Goal: Task Accomplishment & Management: Manage account settings

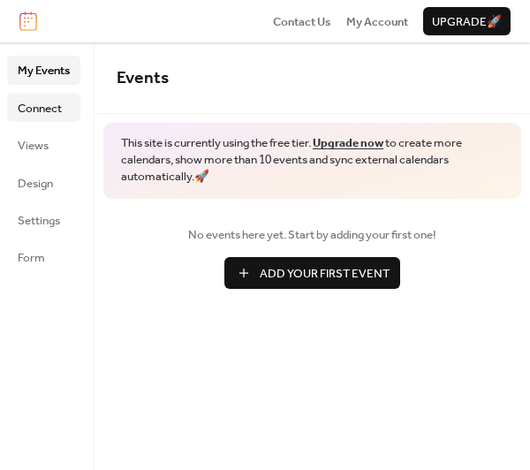
click at [36, 117] on span "Connect" at bounding box center [40, 109] width 44 height 18
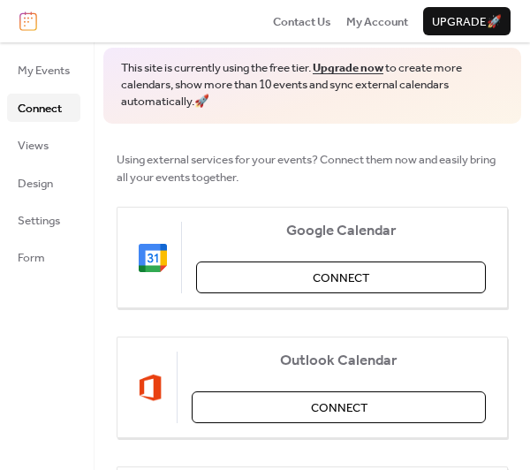
scroll to position [87, 0]
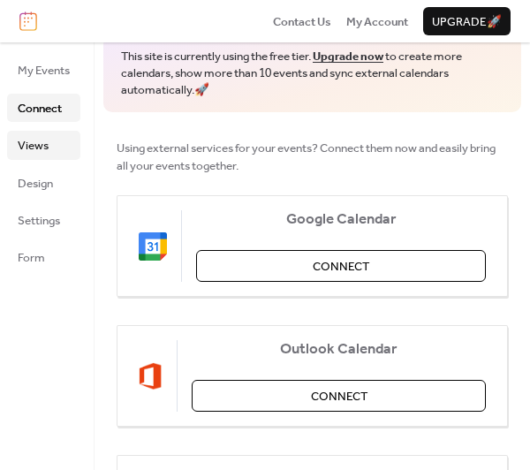
click at [56, 145] on link "Views" at bounding box center [43, 145] width 73 height 28
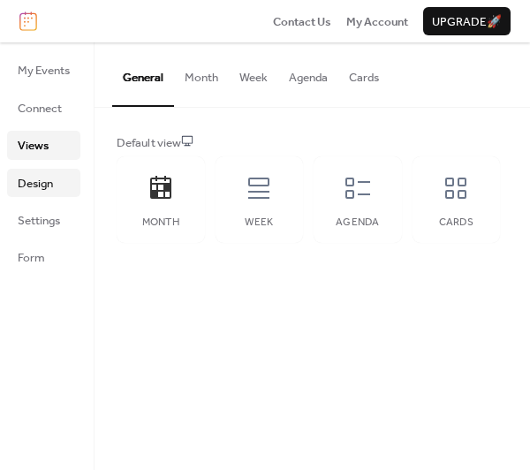
click at [26, 181] on span "Design" at bounding box center [35, 184] width 35 height 18
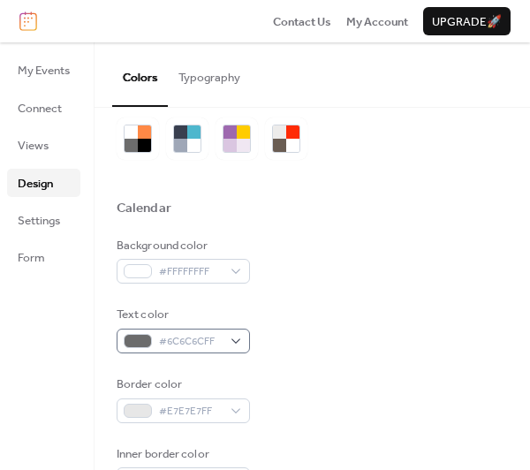
scroll to position [52, 0]
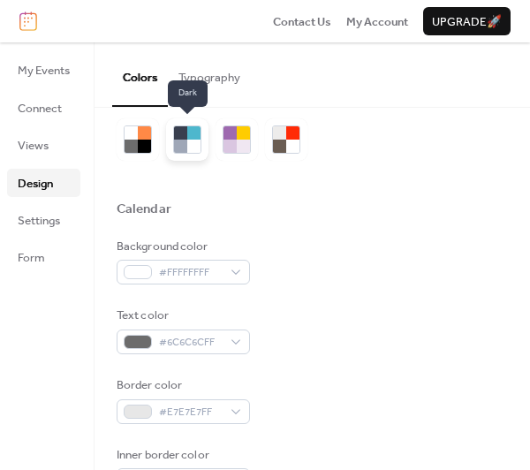
click at [186, 150] on div at bounding box center [180, 146] width 13 height 13
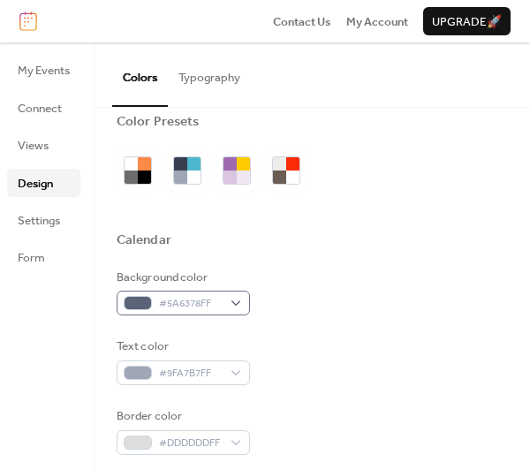
scroll to position [20, 0]
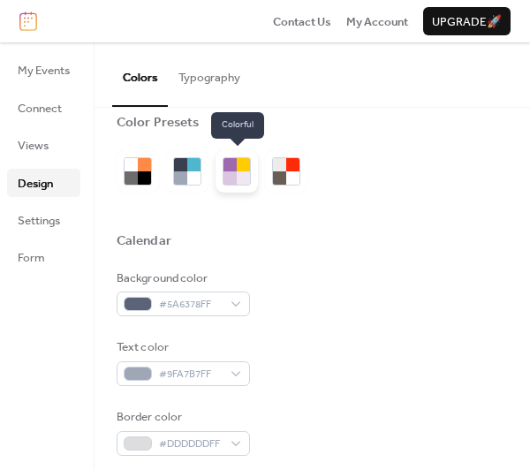
click at [228, 171] on div at bounding box center [229, 177] width 13 height 13
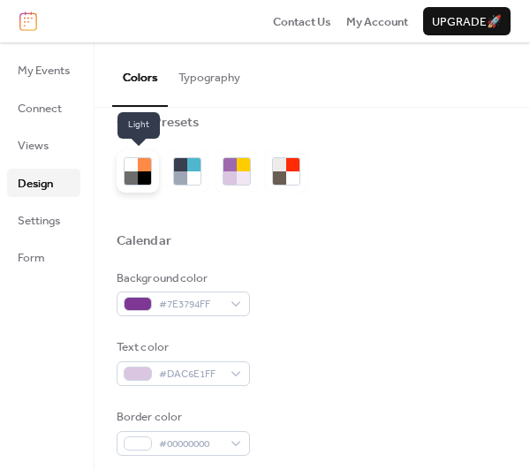
click at [141, 174] on div at bounding box center [144, 177] width 13 height 13
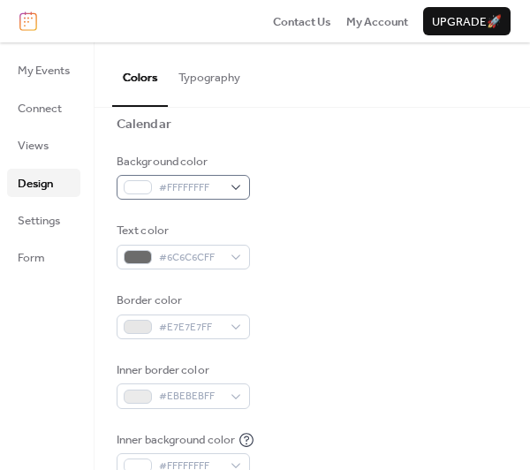
scroll to position [157, 0]
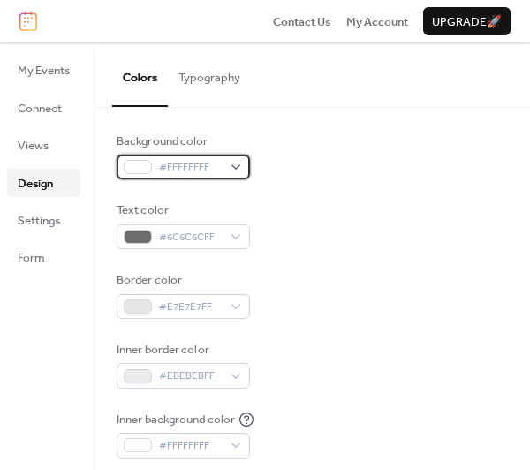
click at [234, 163] on div "#FFFFFFFF" at bounding box center [183, 167] width 133 height 25
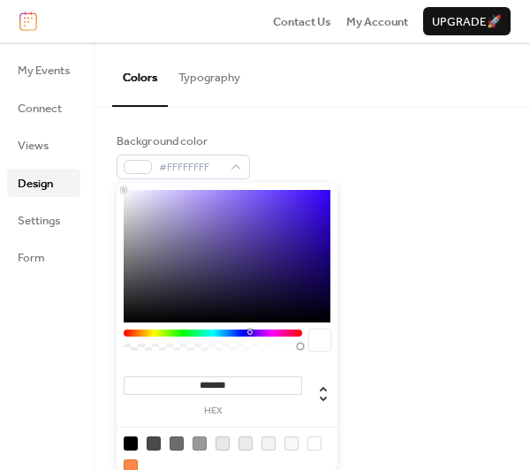
click at [251, 331] on div at bounding box center [213, 332] width 178 height 7
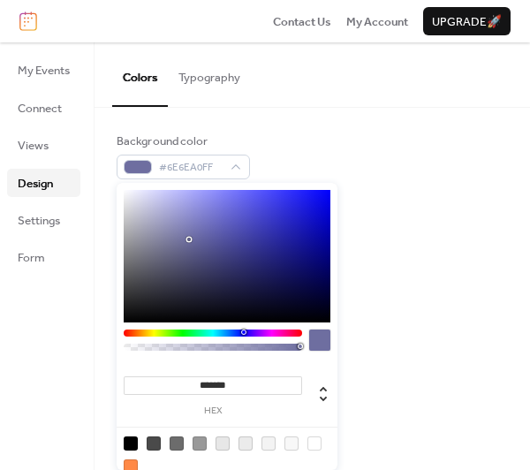
drag, startPoint x: 125, startPoint y: 190, endPoint x: 189, endPoint y: 239, distance: 81.3
click at [189, 239] on div at bounding box center [191, 241] width 4 height 4
type input "*******"
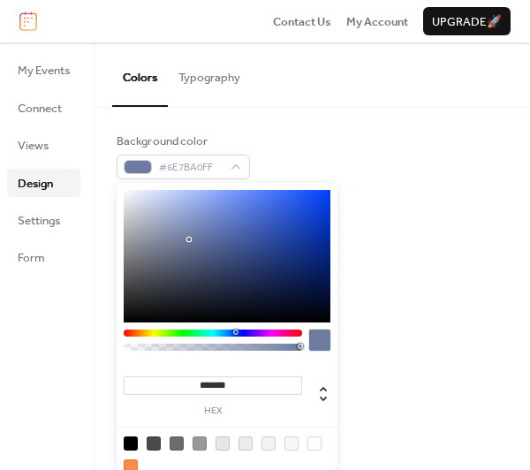
click at [235, 331] on div at bounding box center [235, 331] width 5 height 5
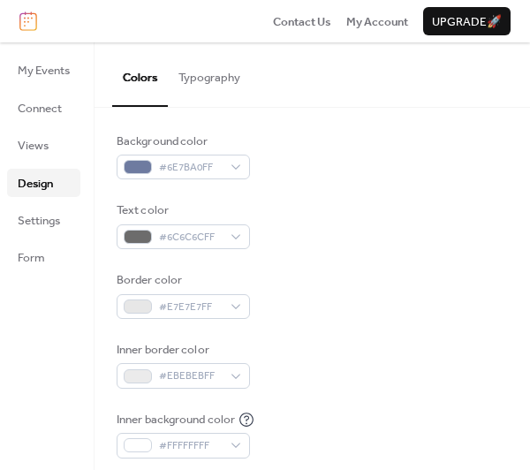
click at [410, 382] on div "Inner border color #EBEBEBFF" at bounding box center [312, 365] width 391 height 48
click at [221, 171] on span "#6E7BA0FF" at bounding box center [190, 168] width 63 height 18
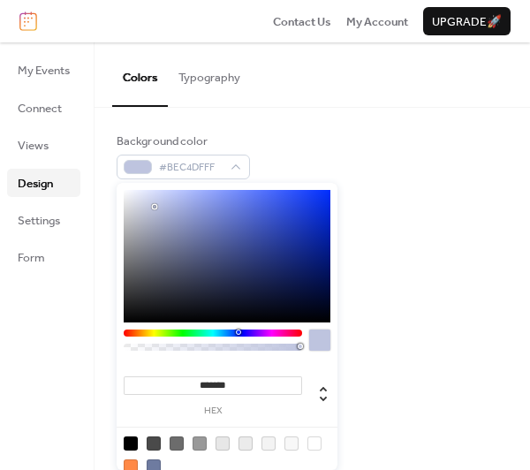
drag, startPoint x: 189, startPoint y: 239, endPoint x: 155, endPoint y: 207, distance: 47.5
click at [155, 207] on div at bounding box center [155, 207] width 4 height 4
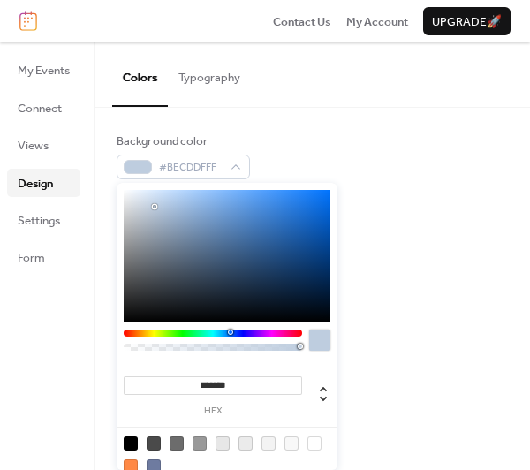
type input "*******"
drag, startPoint x: 238, startPoint y: 329, endPoint x: 228, endPoint y: 335, distance: 11.8
click at [228, 335] on div at bounding box center [213, 332] width 178 height 7
click at [394, 234] on div "Text color #6C6C6CFF" at bounding box center [312, 225] width 391 height 48
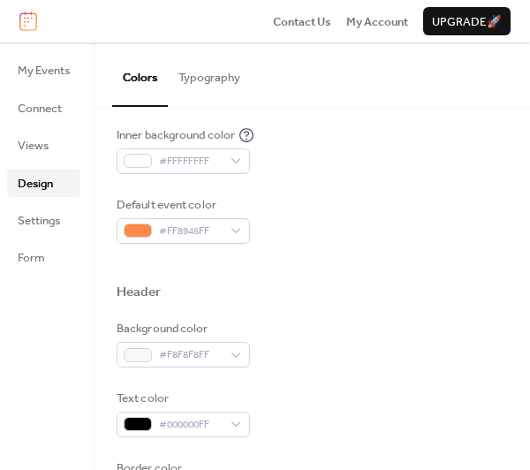
scroll to position [447, 0]
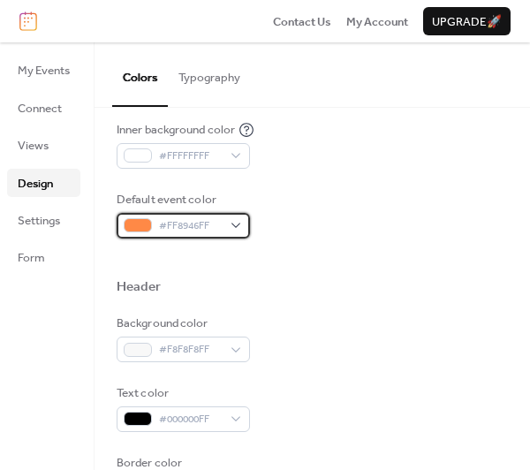
click at [228, 220] on div "#FF8946FF" at bounding box center [183, 225] width 133 height 25
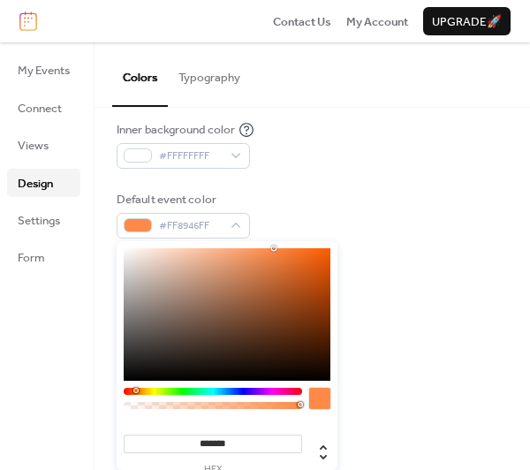
click at [253, 390] on div at bounding box center [213, 391] width 178 height 7
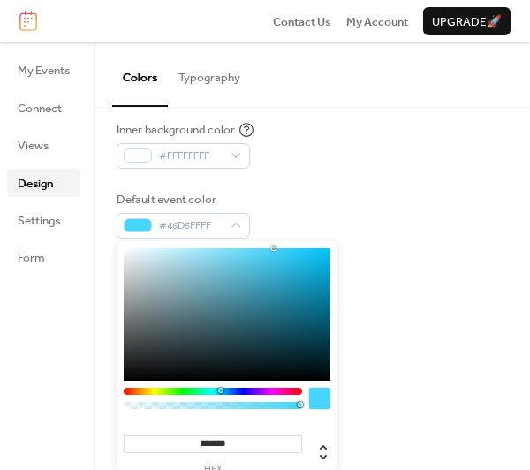
drag, startPoint x: 240, startPoint y: 390, endPoint x: 221, endPoint y: 389, distance: 19.4
click at [221, 389] on div at bounding box center [213, 391] width 178 height 7
drag, startPoint x: 187, startPoint y: 285, endPoint x: 240, endPoint y: 280, distance: 53.3
click at [240, 280] on div at bounding box center [227, 314] width 207 height 132
type input "*******"
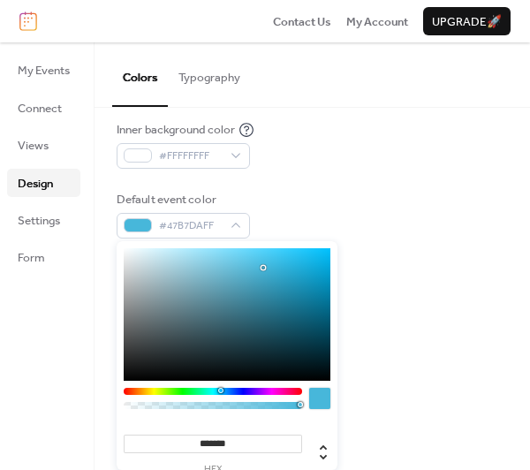
drag, startPoint x: 238, startPoint y: 277, endPoint x: 263, endPoint y: 268, distance: 26.6
click at [263, 268] on div at bounding box center [263, 268] width 4 height 4
click at [364, 278] on div "Header" at bounding box center [312, 289] width 391 height 22
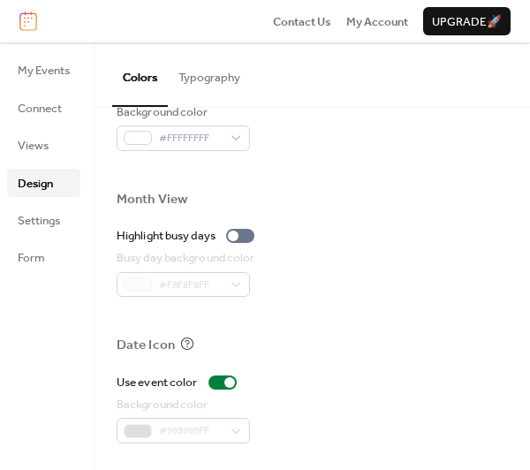
scroll to position [989, 0]
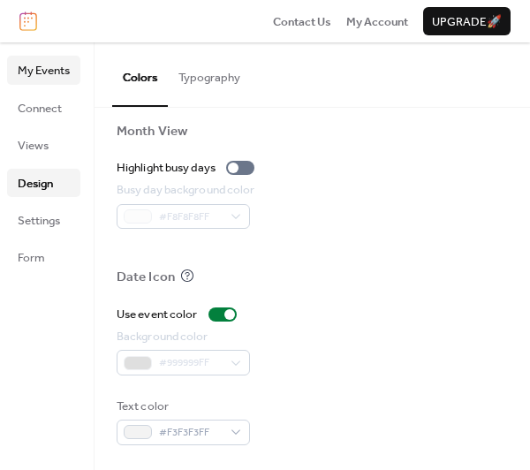
click at [60, 79] on span "My Events" at bounding box center [44, 71] width 52 height 18
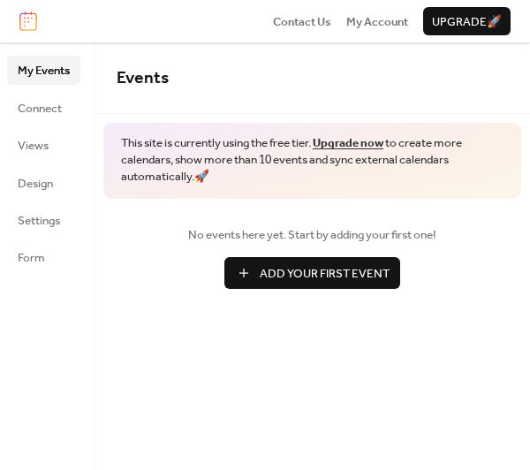
click at [314, 278] on span "Add Your First Event" at bounding box center [325, 274] width 130 height 18
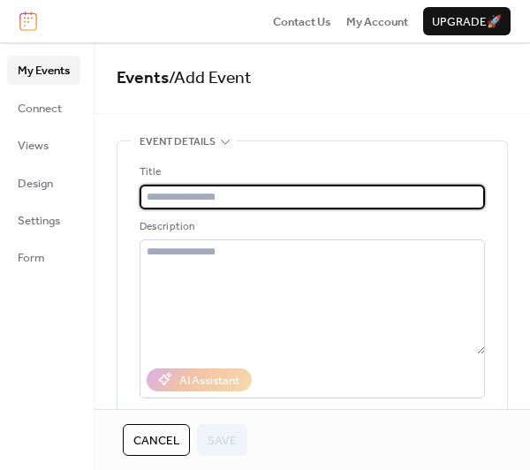
click at [209, 193] on input "text" at bounding box center [312, 197] width 345 height 25
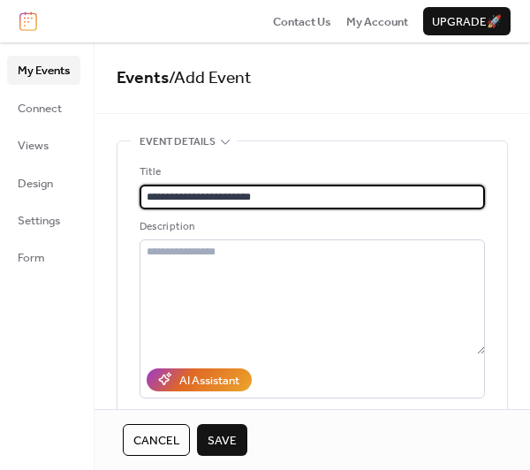
type input "**********"
click at [227, 444] on span "Save" at bounding box center [222, 441] width 29 height 18
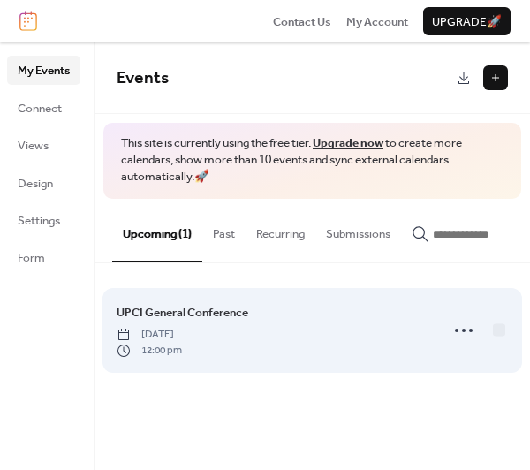
click at [182, 343] on span "[DATE]" at bounding box center [149, 335] width 65 height 16
click at [457, 332] on circle at bounding box center [457, 331] width 4 height 4
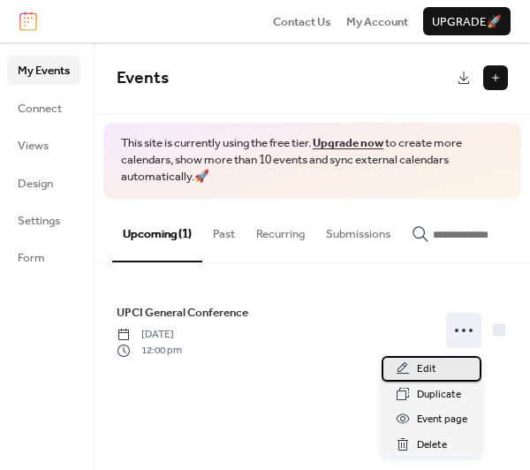
click at [427, 365] on span "Edit" at bounding box center [426, 369] width 19 height 18
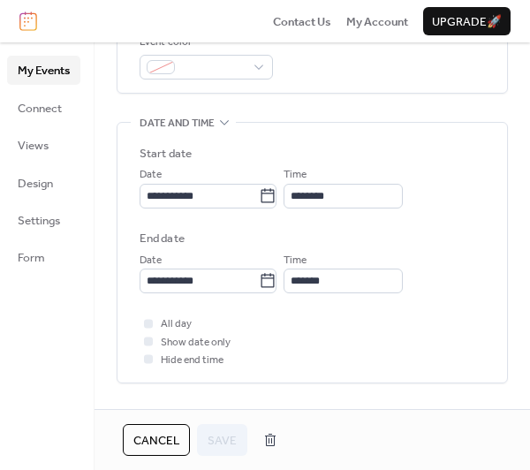
scroll to position [495, 0]
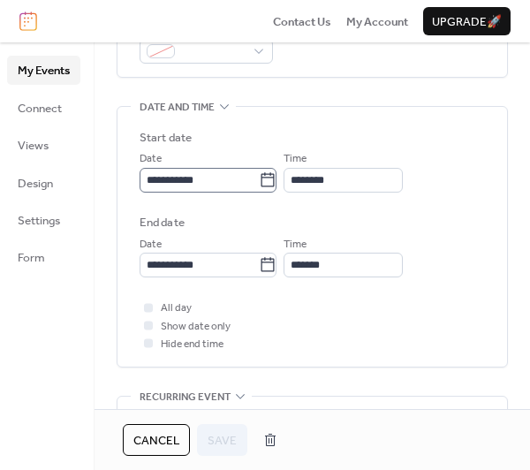
click at [276, 183] on icon at bounding box center [268, 180] width 18 height 18
click at [259, 183] on input "**********" at bounding box center [199, 180] width 119 height 25
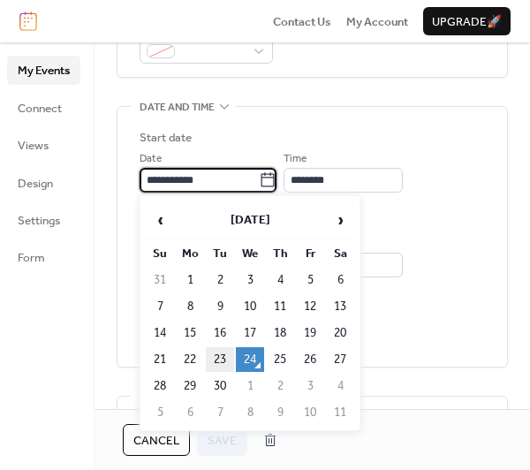
click at [224, 356] on td "23" at bounding box center [220, 359] width 28 height 25
type input "**********"
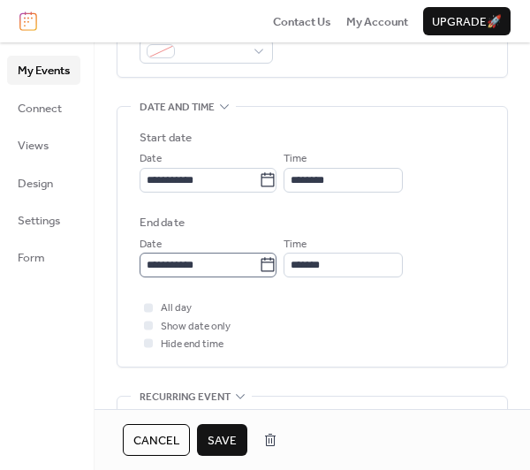
click at [274, 266] on icon at bounding box center [268, 265] width 18 height 18
click at [259, 266] on input "**********" at bounding box center [199, 265] width 119 height 25
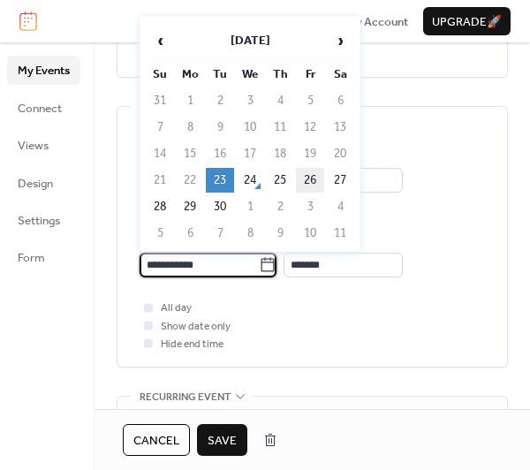
click at [317, 180] on td "26" at bounding box center [310, 180] width 28 height 25
type input "**********"
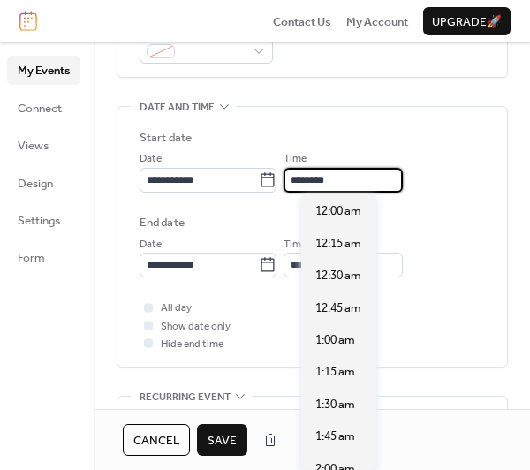
click at [350, 185] on input "********" at bounding box center [342, 180] width 119 height 25
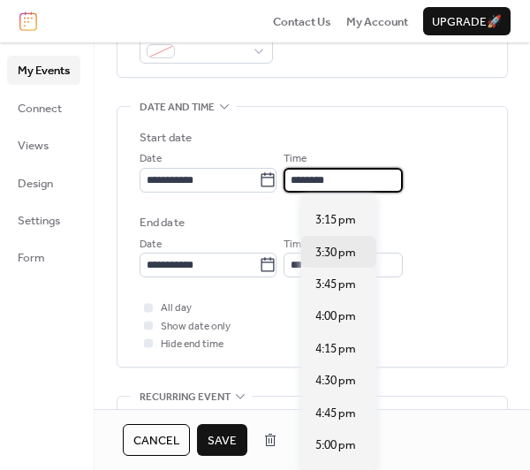
scroll to position [1953, 0]
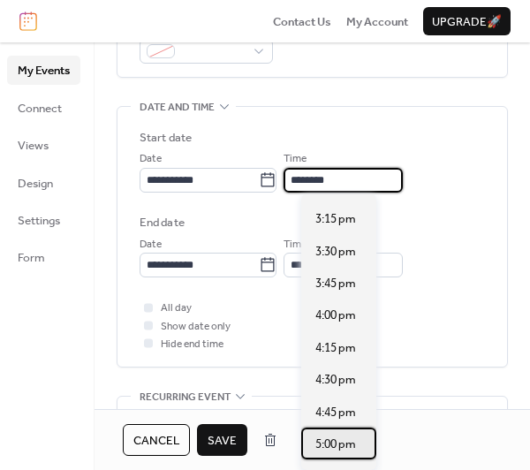
click at [329, 432] on div "5:00 pm" at bounding box center [338, 443] width 75 height 32
type input "*******"
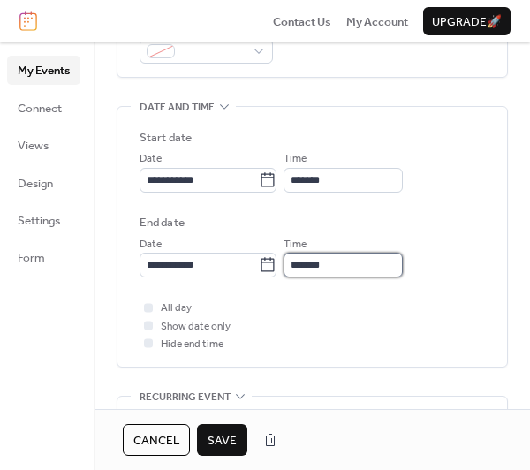
click at [362, 267] on input "*******" at bounding box center [342, 265] width 119 height 25
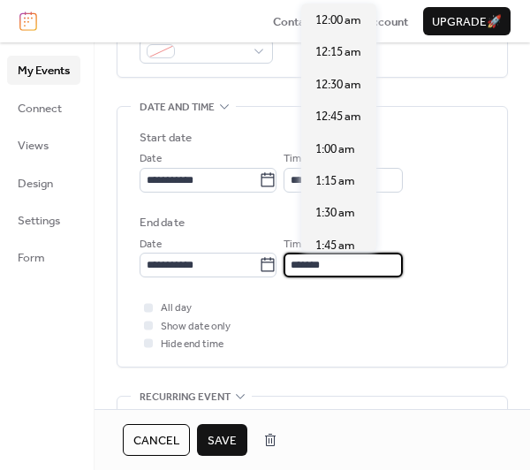
scroll to position [2314, 0]
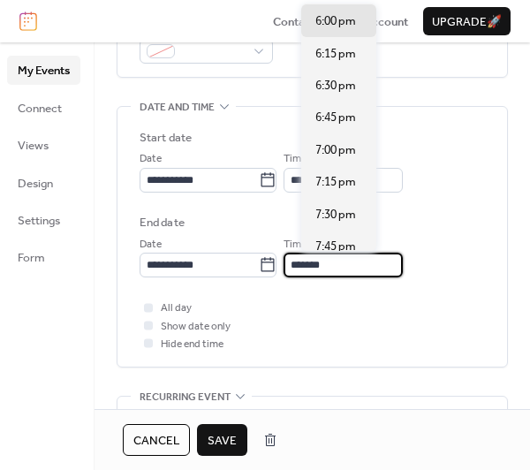
click at [337, 327] on div "All day Show date only Hide end time" at bounding box center [312, 325] width 345 height 54
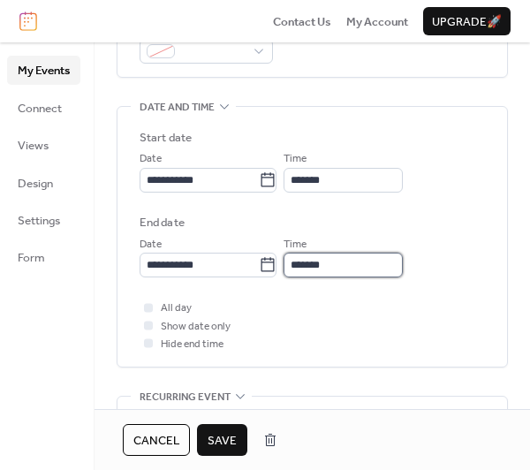
click at [337, 270] on input "*******" at bounding box center [342, 265] width 119 height 25
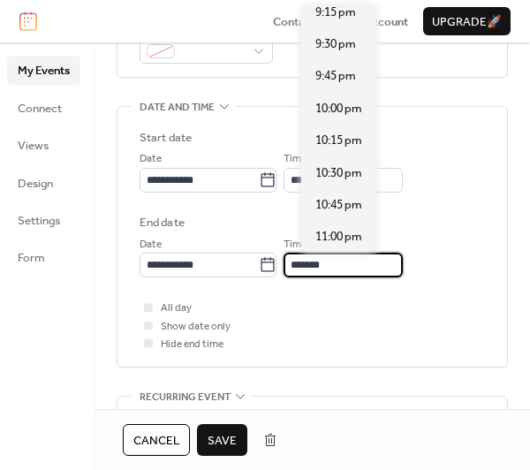
scroll to position [2838, 0]
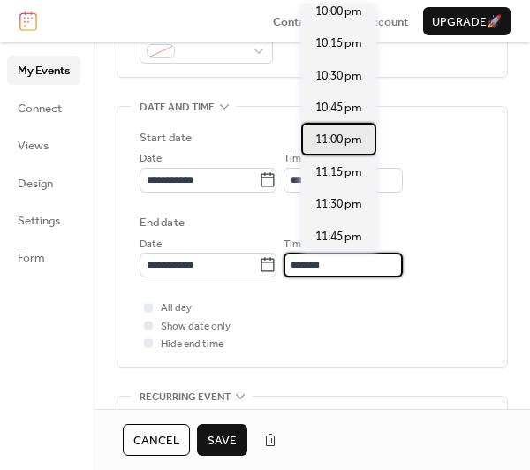
click at [345, 131] on span "11:00 pm" at bounding box center [338, 140] width 47 height 18
type input "********"
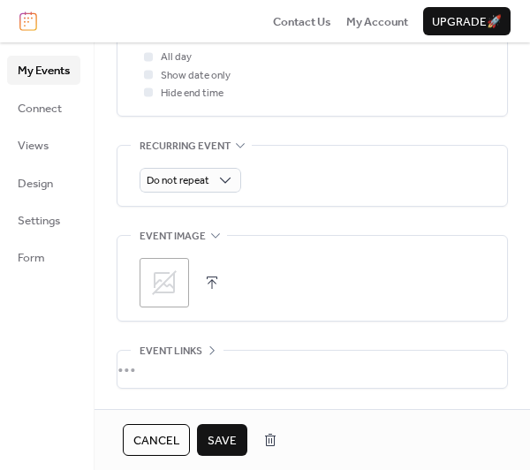
scroll to position [874, 0]
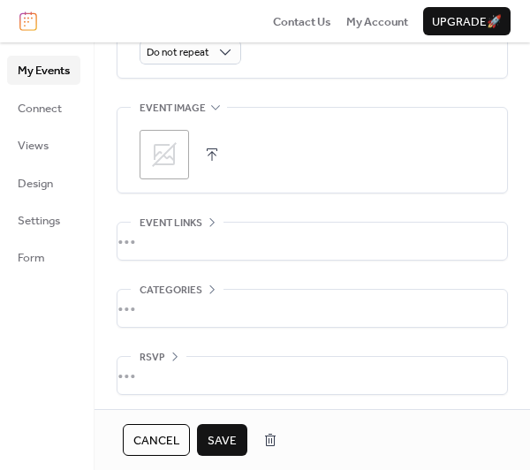
click at [217, 434] on span "Save" at bounding box center [222, 441] width 29 height 18
